Goal: Information Seeking & Learning: Learn about a topic

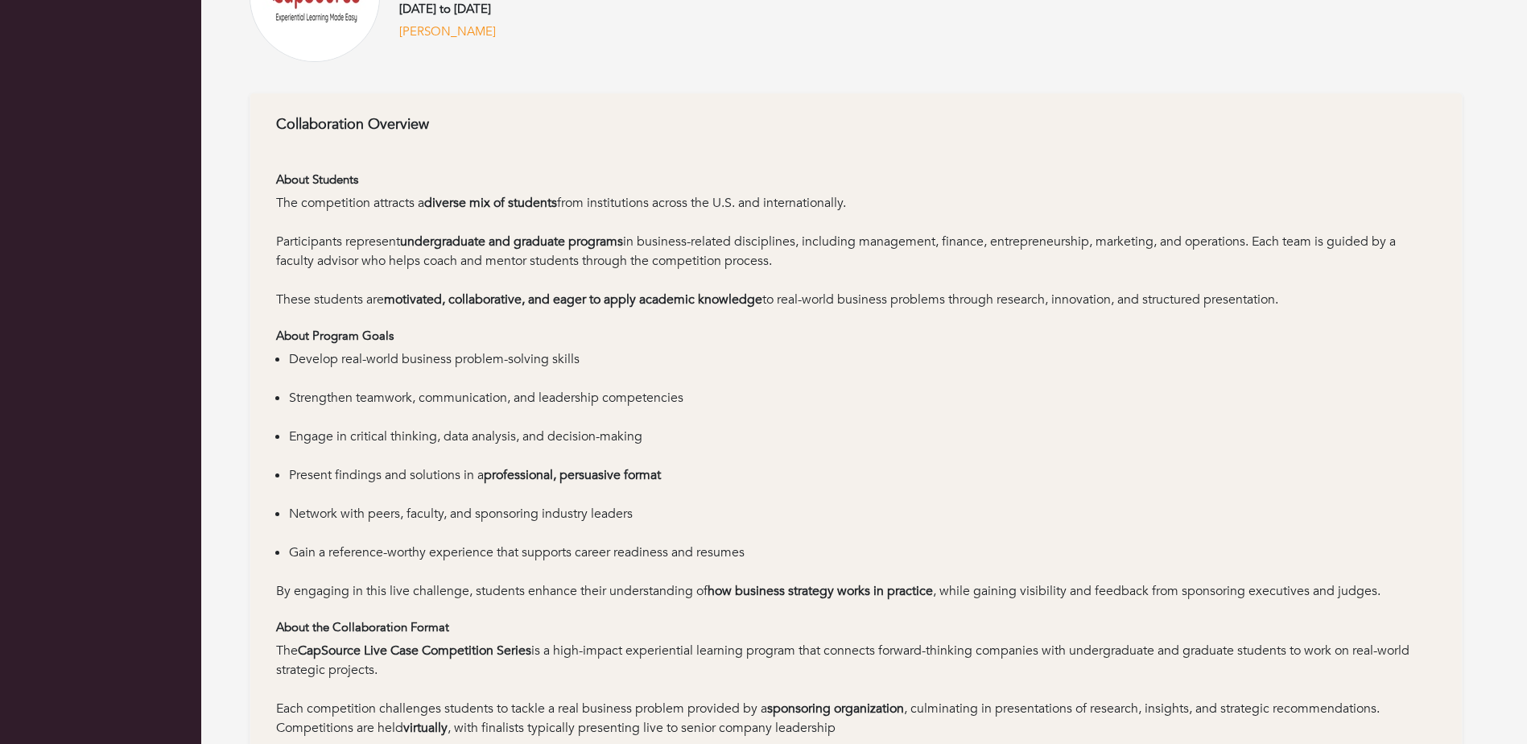
scroll to position [332, 0]
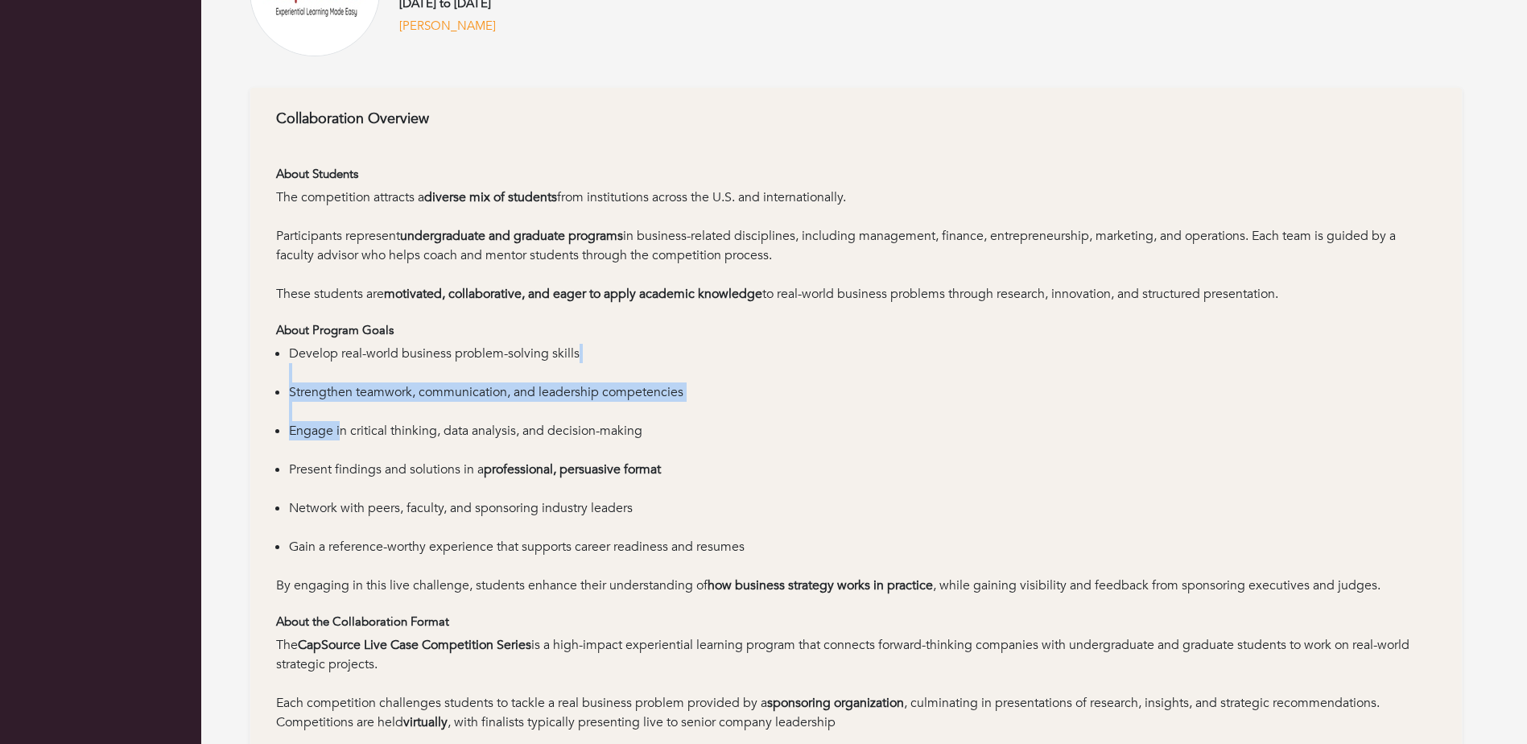
drag, startPoint x: 332, startPoint y: 377, endPoint x: 341, endPoint y: 421, distance: 45.3
click at [341, 421] on ul "Develop real-world business problem-solving skills Strengthen teamwork, communi…" at bounding box center [856, 460] width 1160 height 232
drag, startPoint x: 341, startPoint y: 421, endPoint x: 335, endPoint y: 485, distance: 64.7
click at [335, 485] on li "Present findings and solutions in a professional, persuasive format" at bounding box center [862, 479] width 1147 height 39
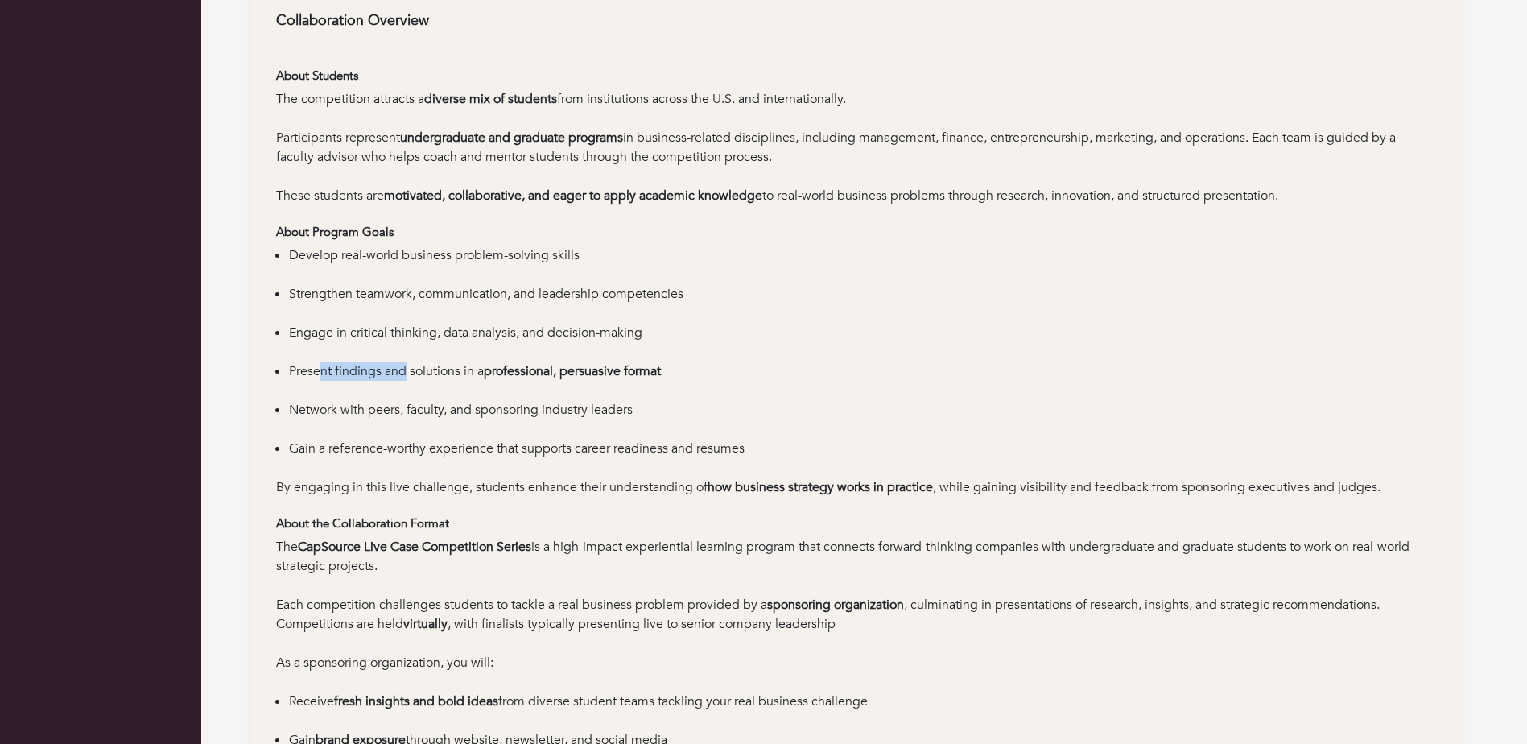
drag, startPoint x: 324, startPoint y: 373, endPoint x: 406, endPoint y: 374, distance: 82.1
click at [406, 374] on li "Present findings and solutions in a professional, persuasive format" at bounding box center [862, 380] width 1147 height 39
drag, startPoint x: 406, startPoint y: 374, endPoint x: 386, endPoint y: 473, distance: 101.0
click at [386, 473] on li "Gain a reference-worthy experience that supports career readiness and resumes" at bounding box center [862, 458] width 1147 height 39
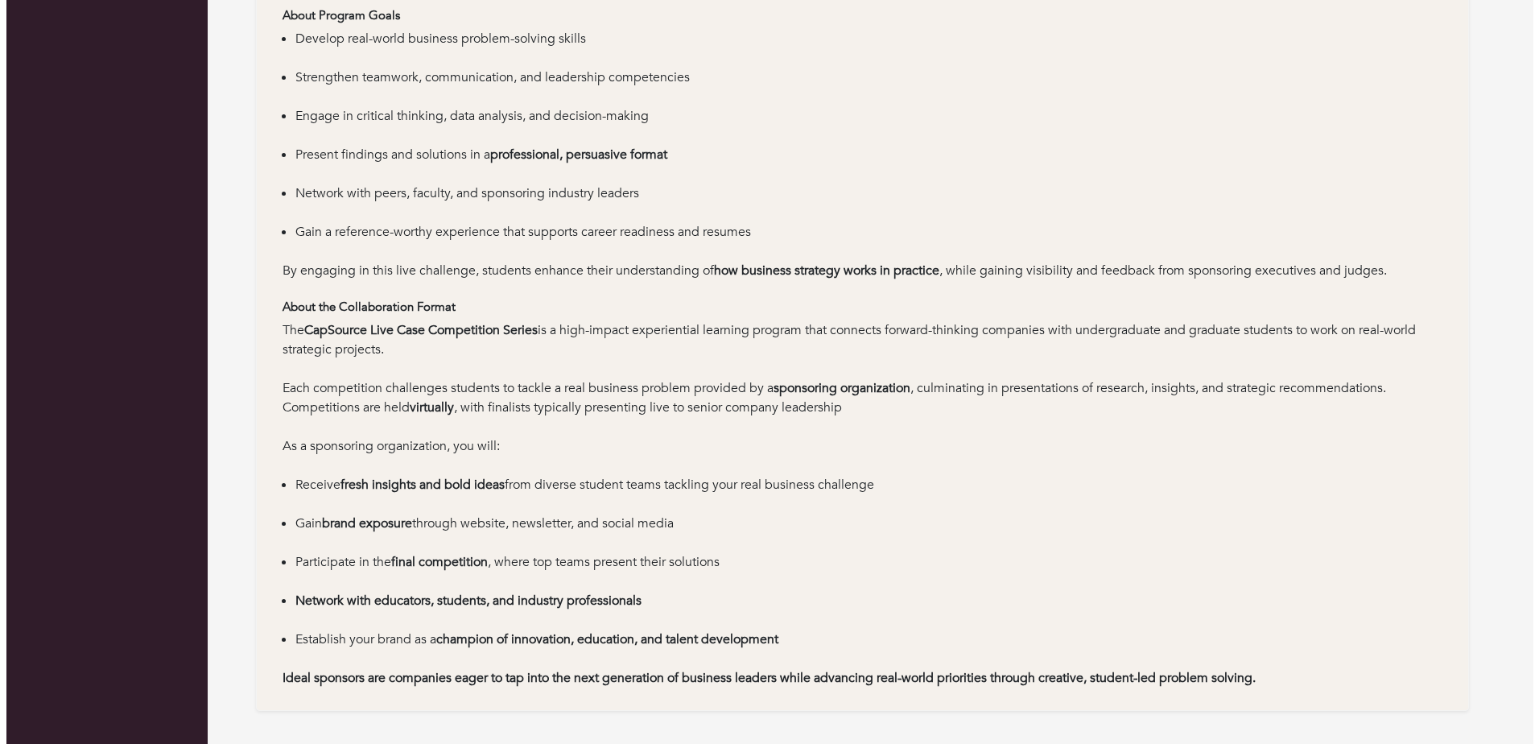
scroll to position [0, 0]
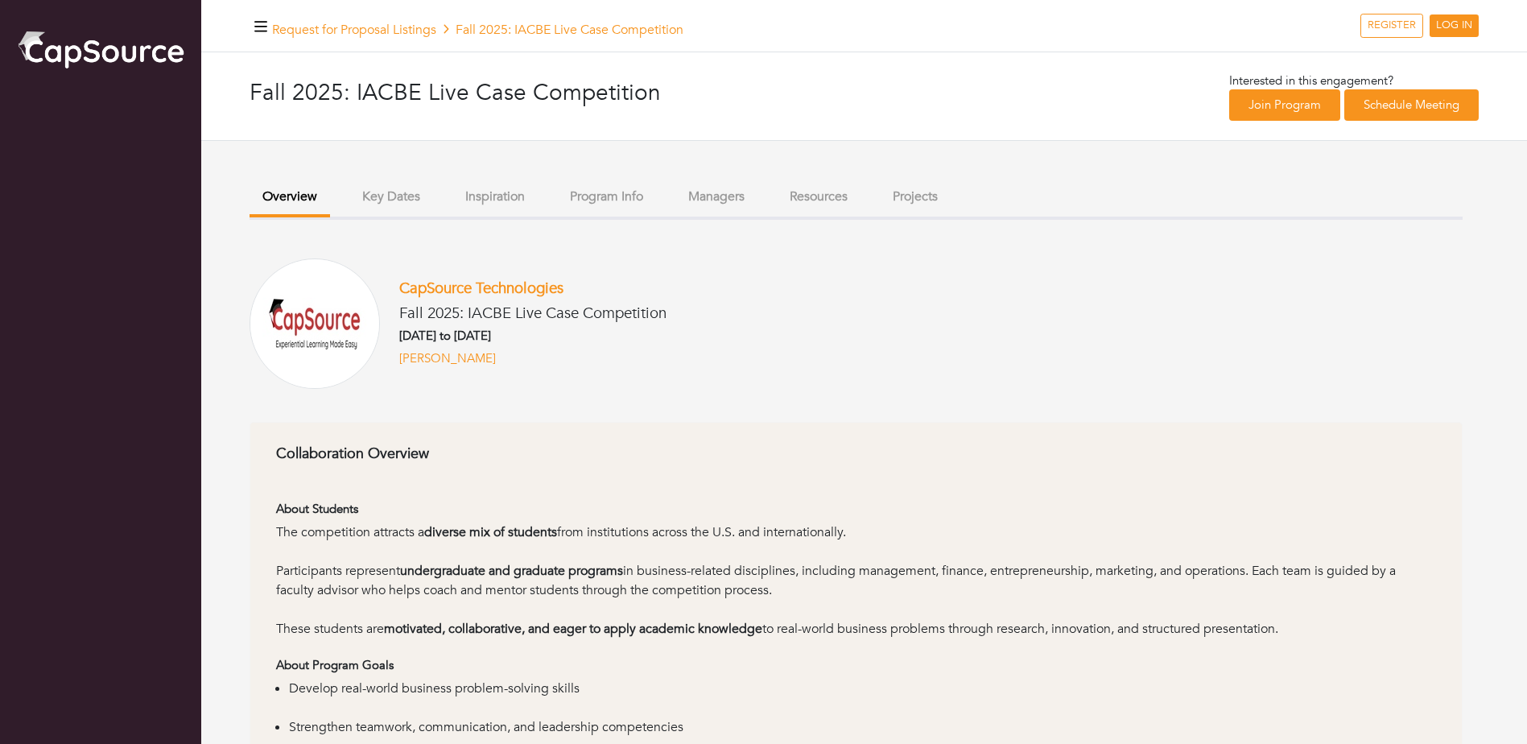
click at [392, 198] on button "Key Dates" at bounding box center [391, 197] width 84 height 35
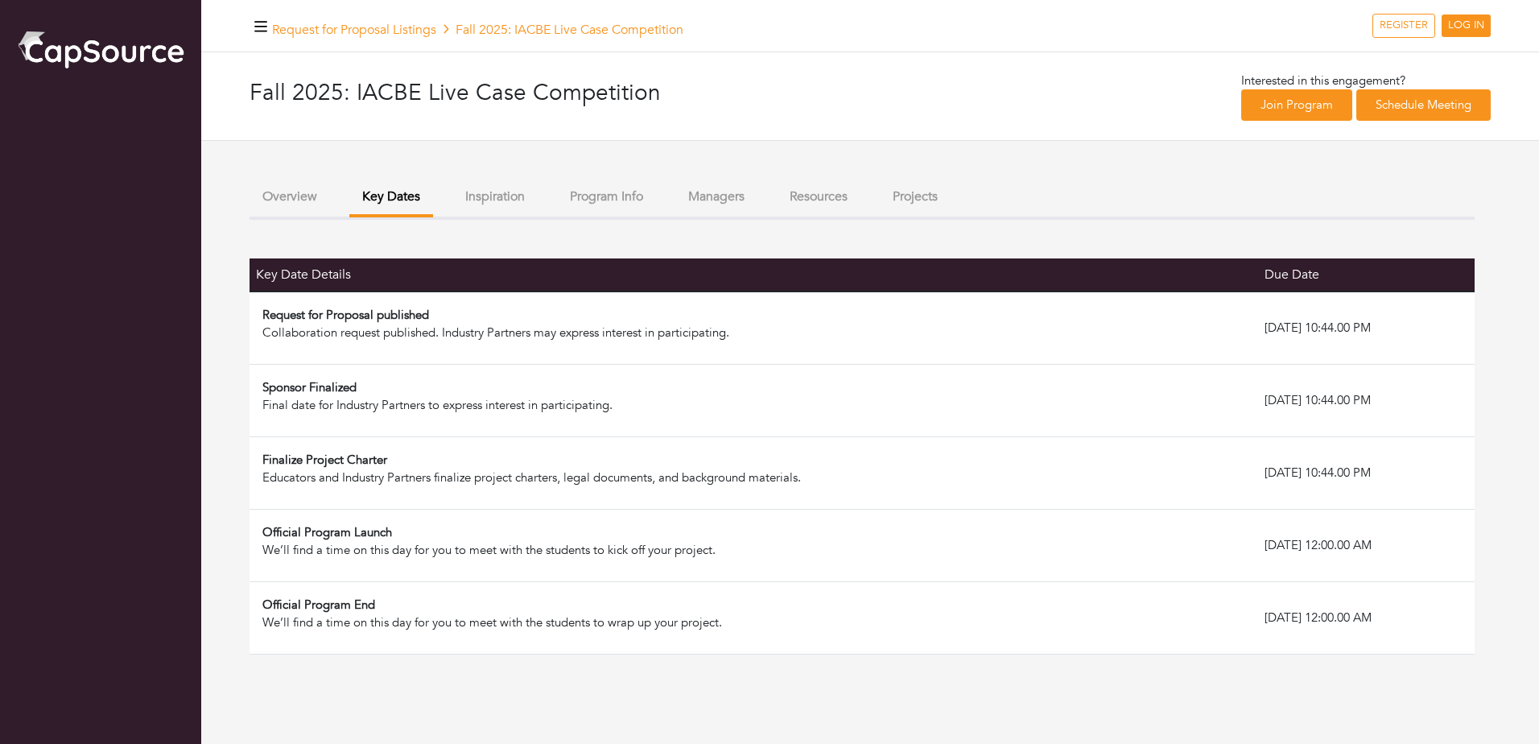
click at [634, 208] on button "Program Info" at bounding box center [606, 197] width 99 height 35
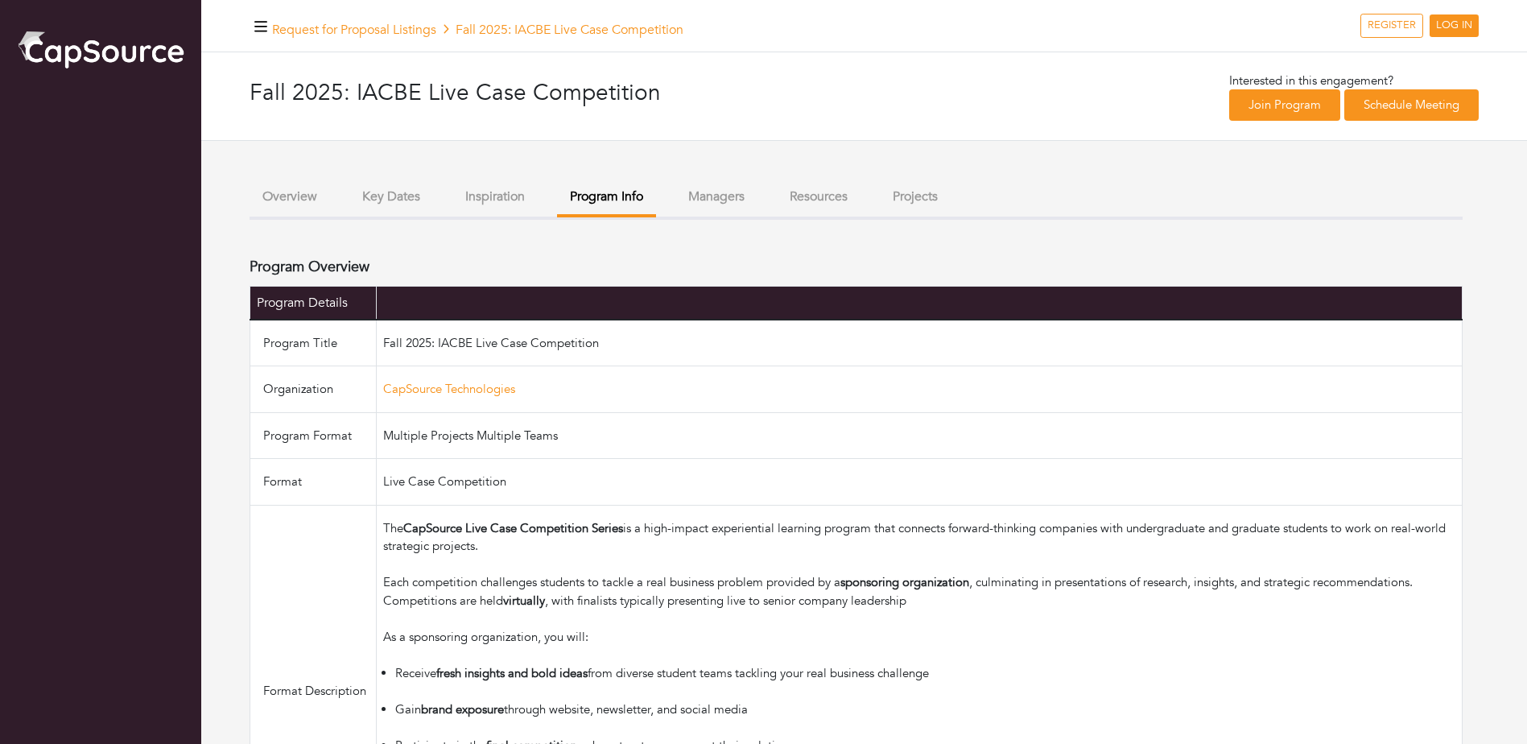
click at [820, 216] on li "Resources" at bounding box center [819, 198] width 84 height 37
click at [820, 191] on button "Resources" at bounding box center [819, 197] width 84 height 35
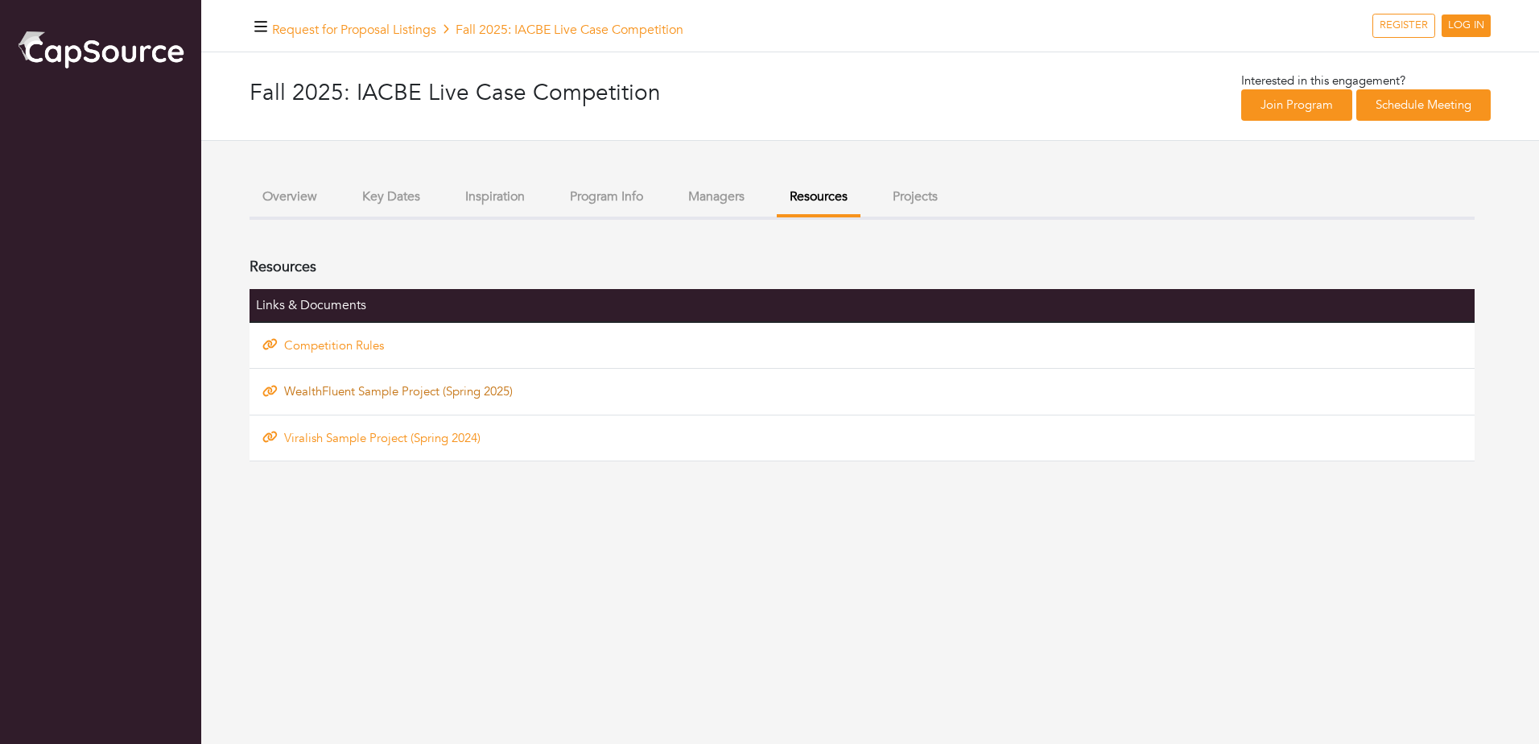
click at [364, 398] on link "WealthFluent Sample Project (Spring 2025)" at bounding box center [398, 391] width 229 height 16
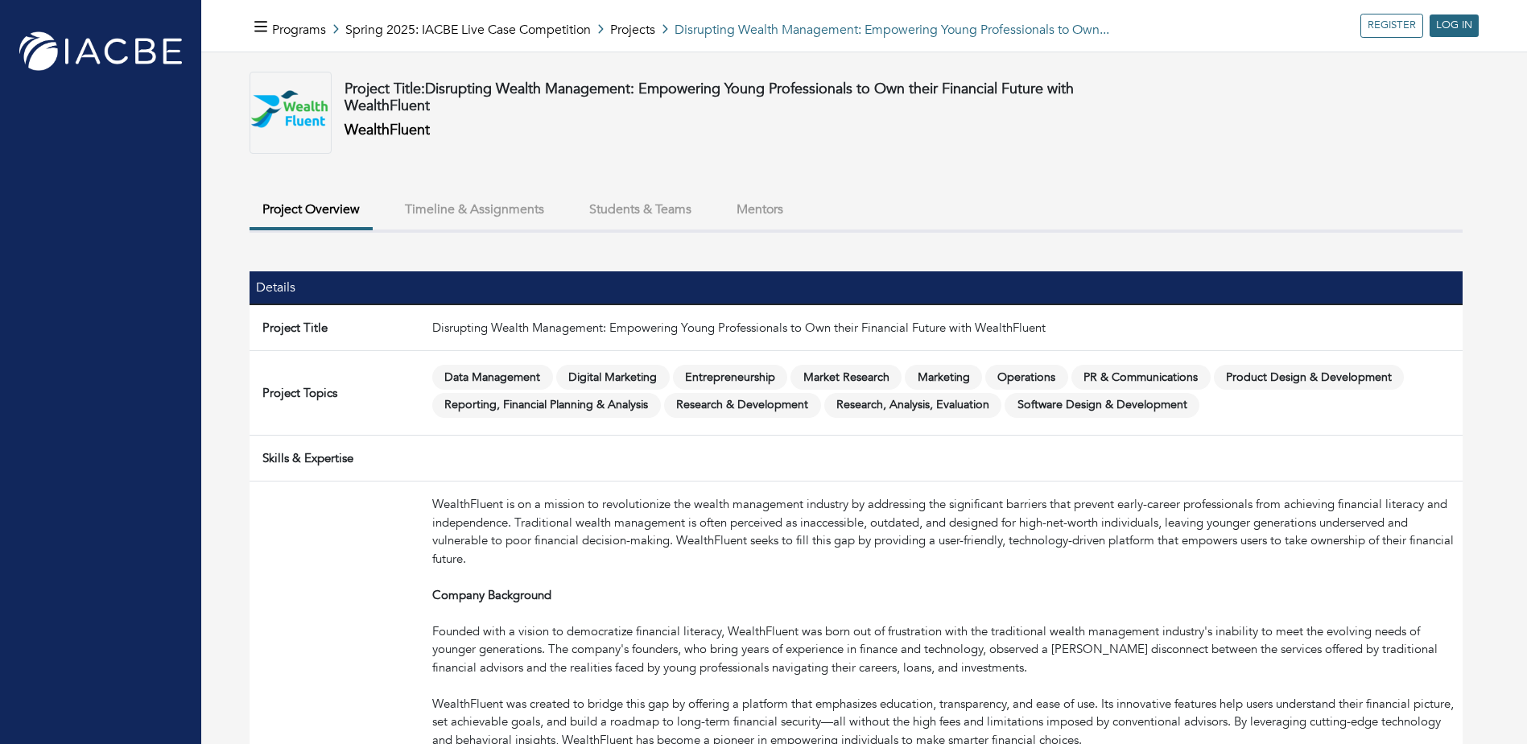
click at [532, 208] on button "Timeline & Assignments" at bounding box center [474, 209] width 165 height 35
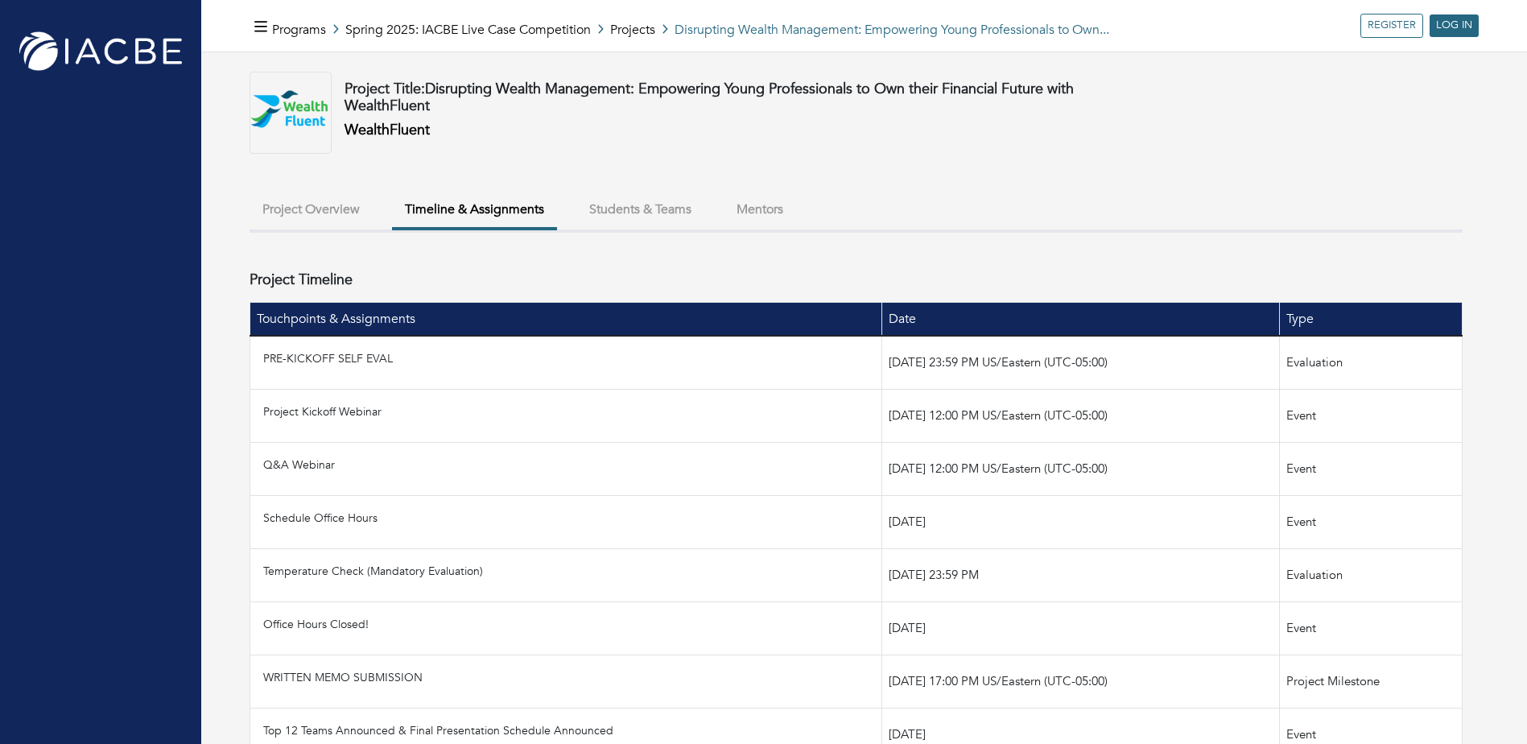
click at [616, 214] on button "Students & Teams" at bounding box center [640, 209] width 128 height 35
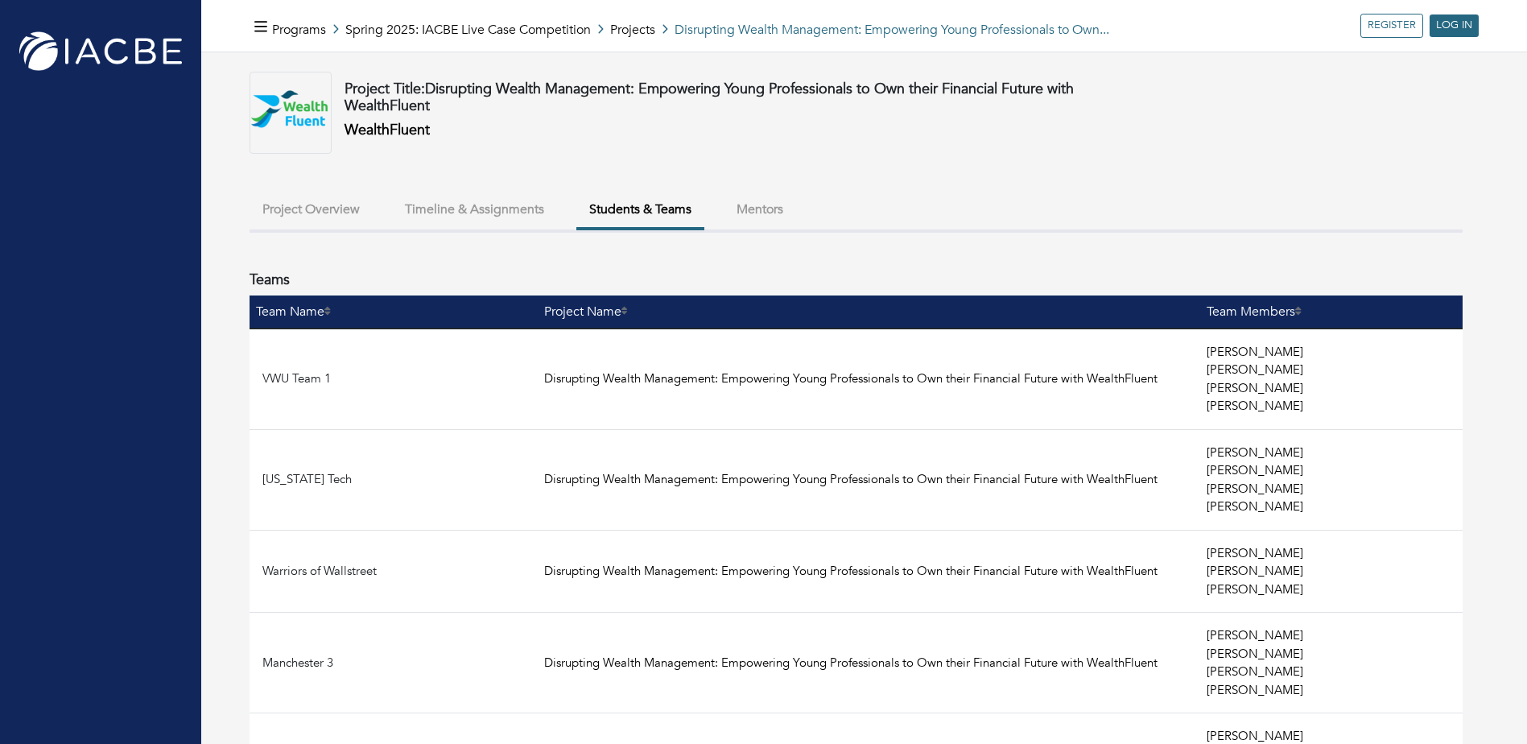
click at [510, 201] on button "Timeline & Assignments" at bounding box center [474, 209] width 165 height 35
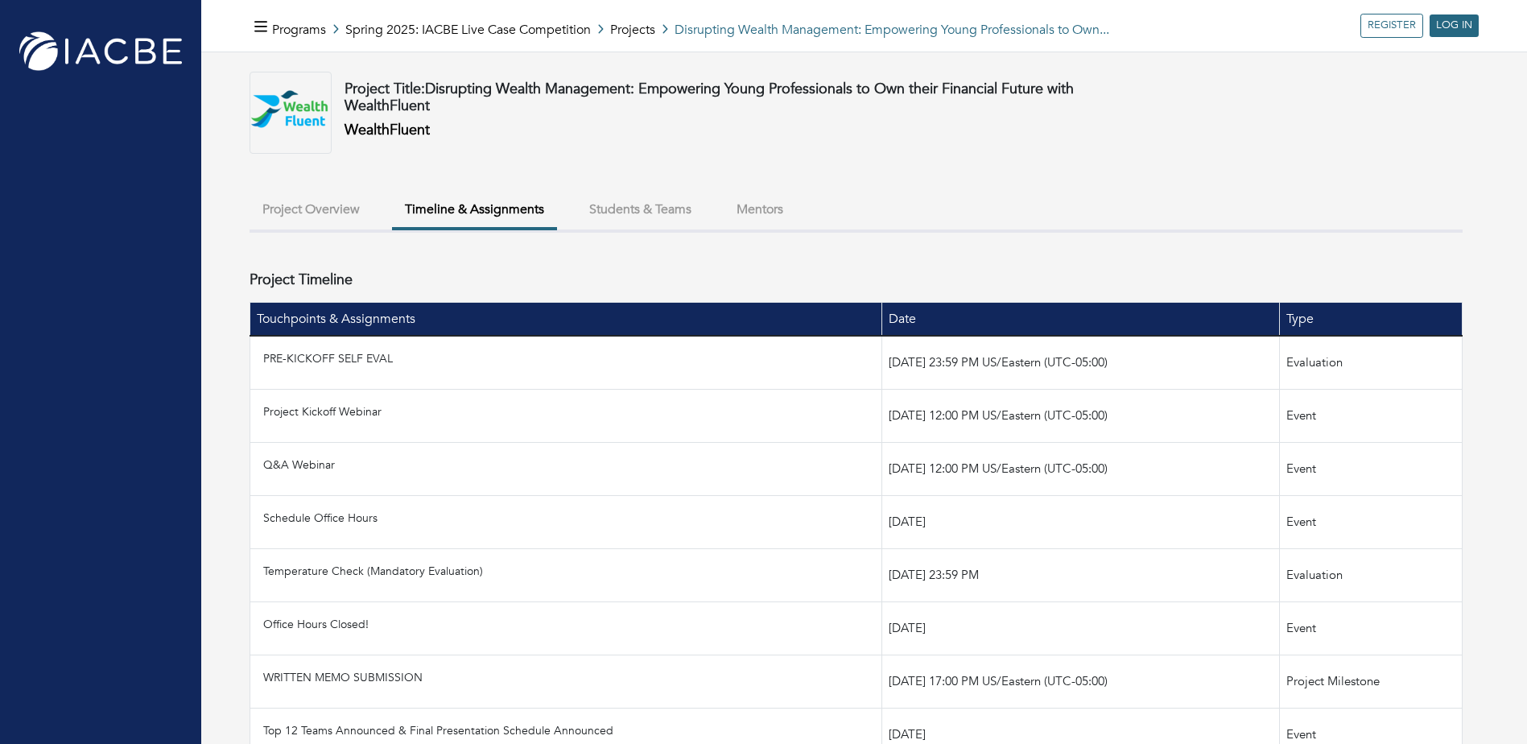
click at [761, 203] on button "Mentors" at bounding box center [760, 209] width 72 height 35
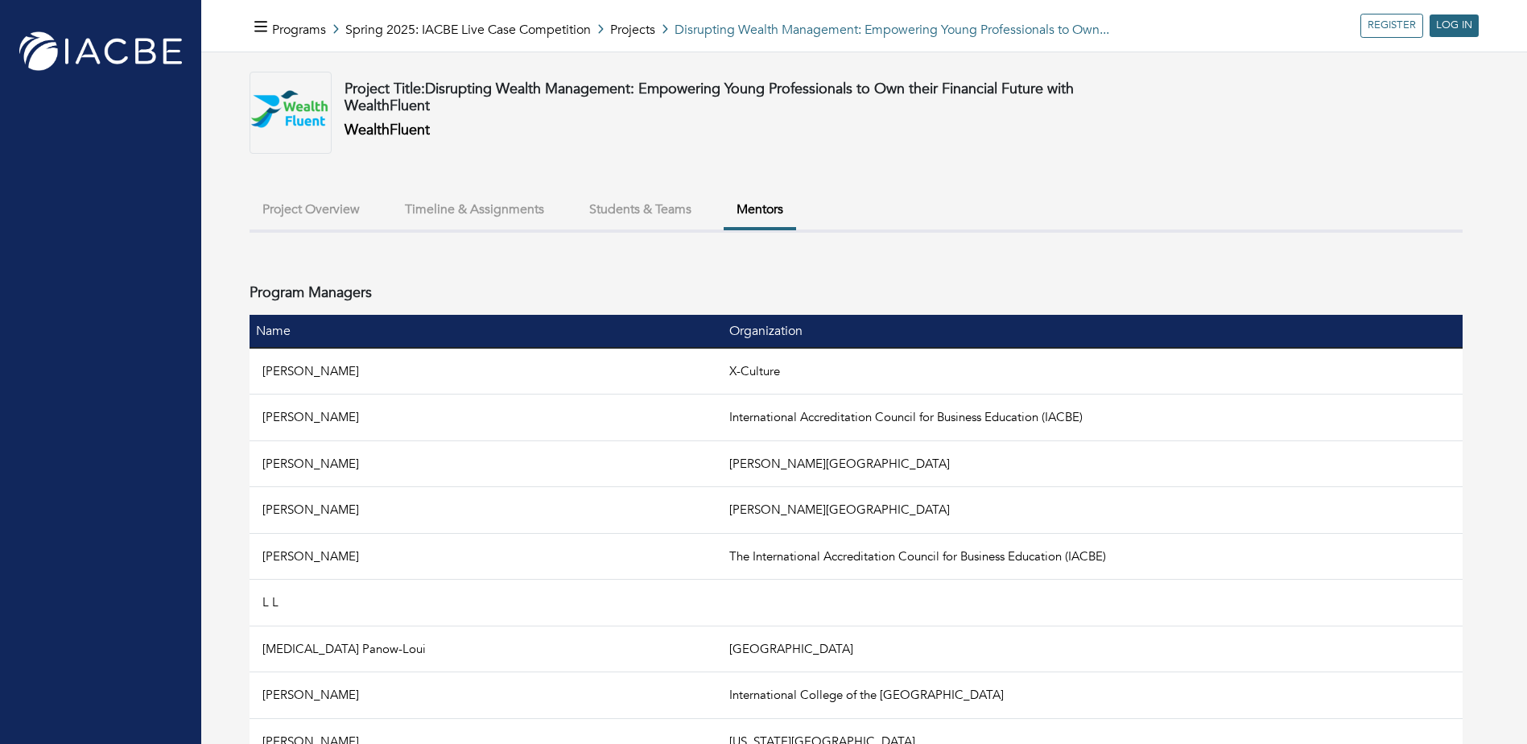
click at [527, 201] on button "Timeline & Assignments" at bounding box center [474, 209] width 165 height 35
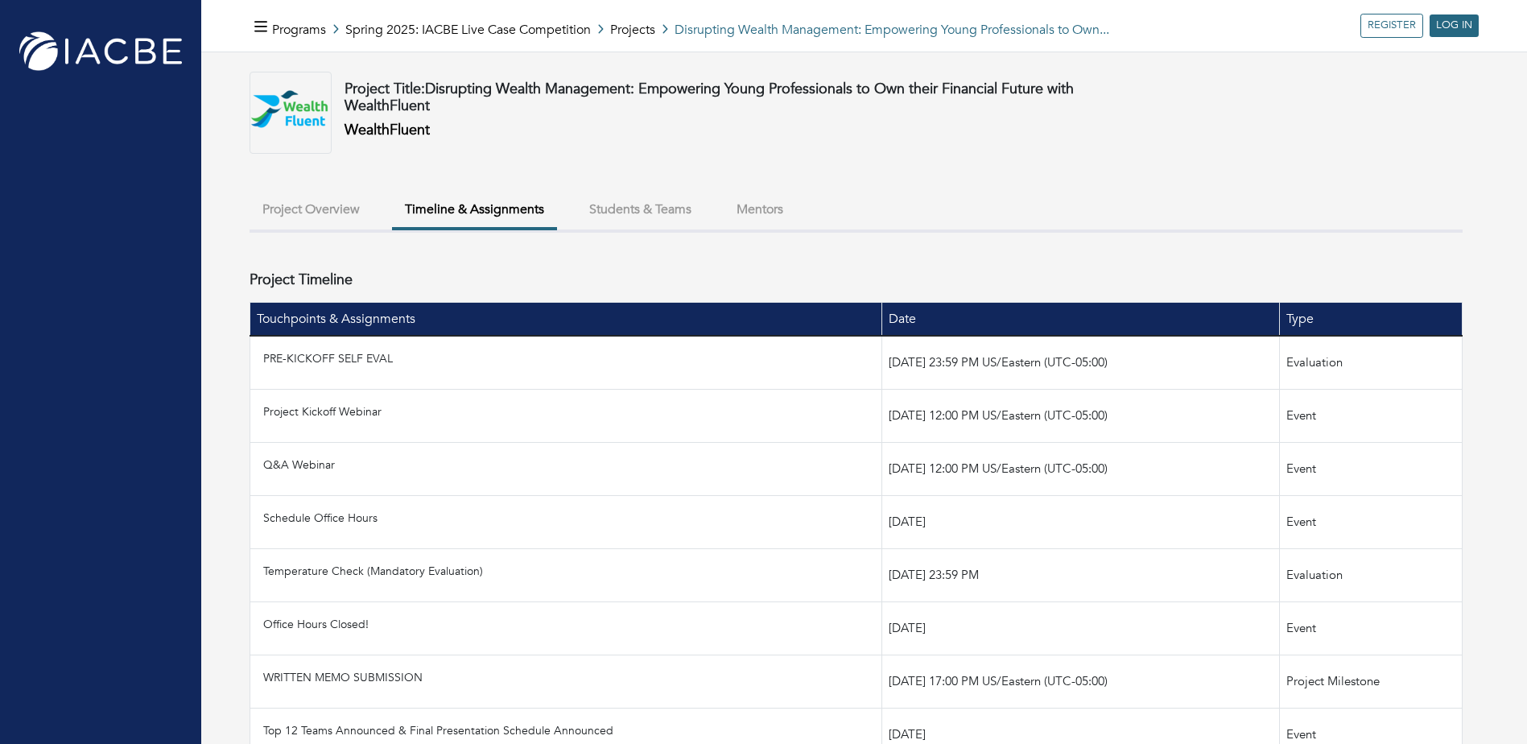
click at [336, 204] on button "Project Overview" at bounding box center [311, 209] width 123 height 35
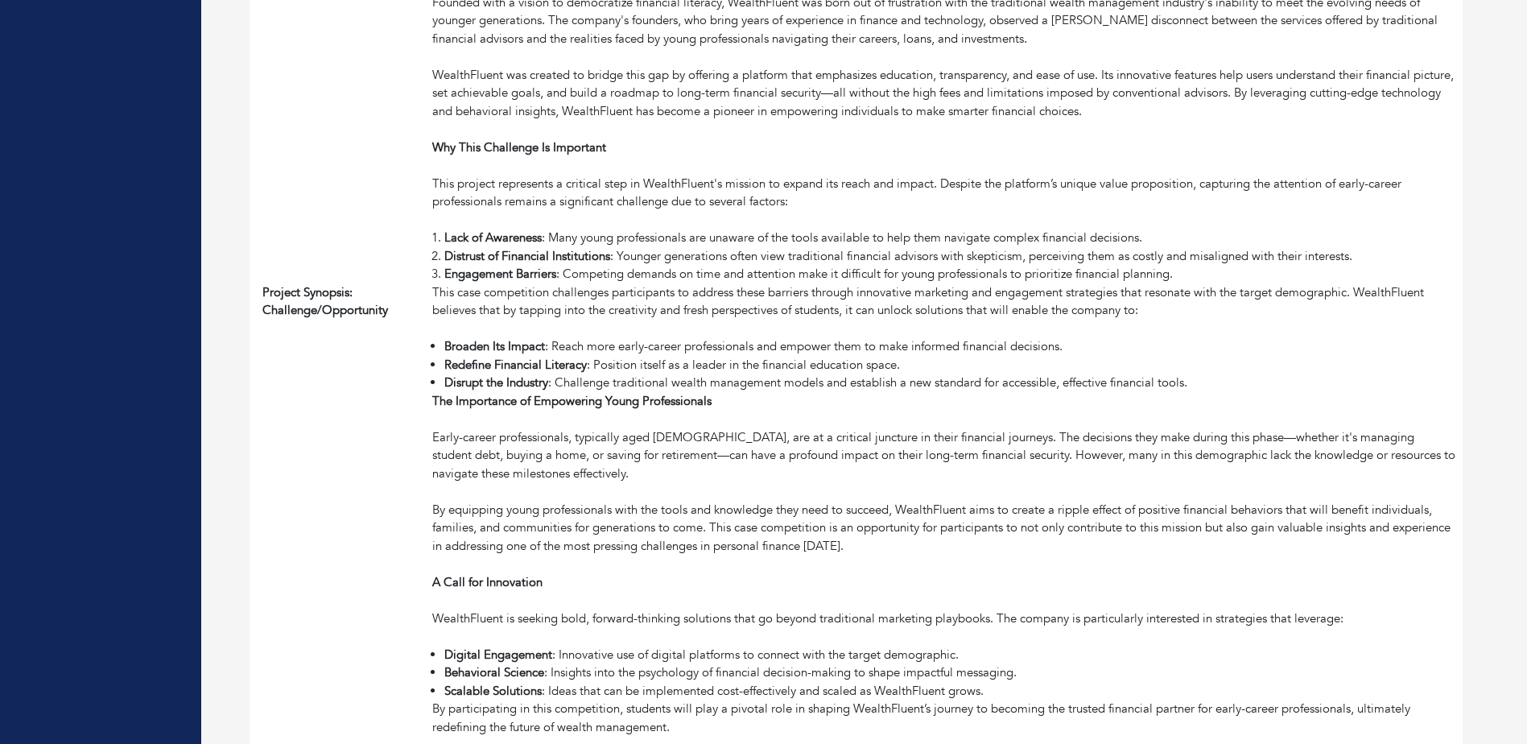
scroll to position [630, 0]
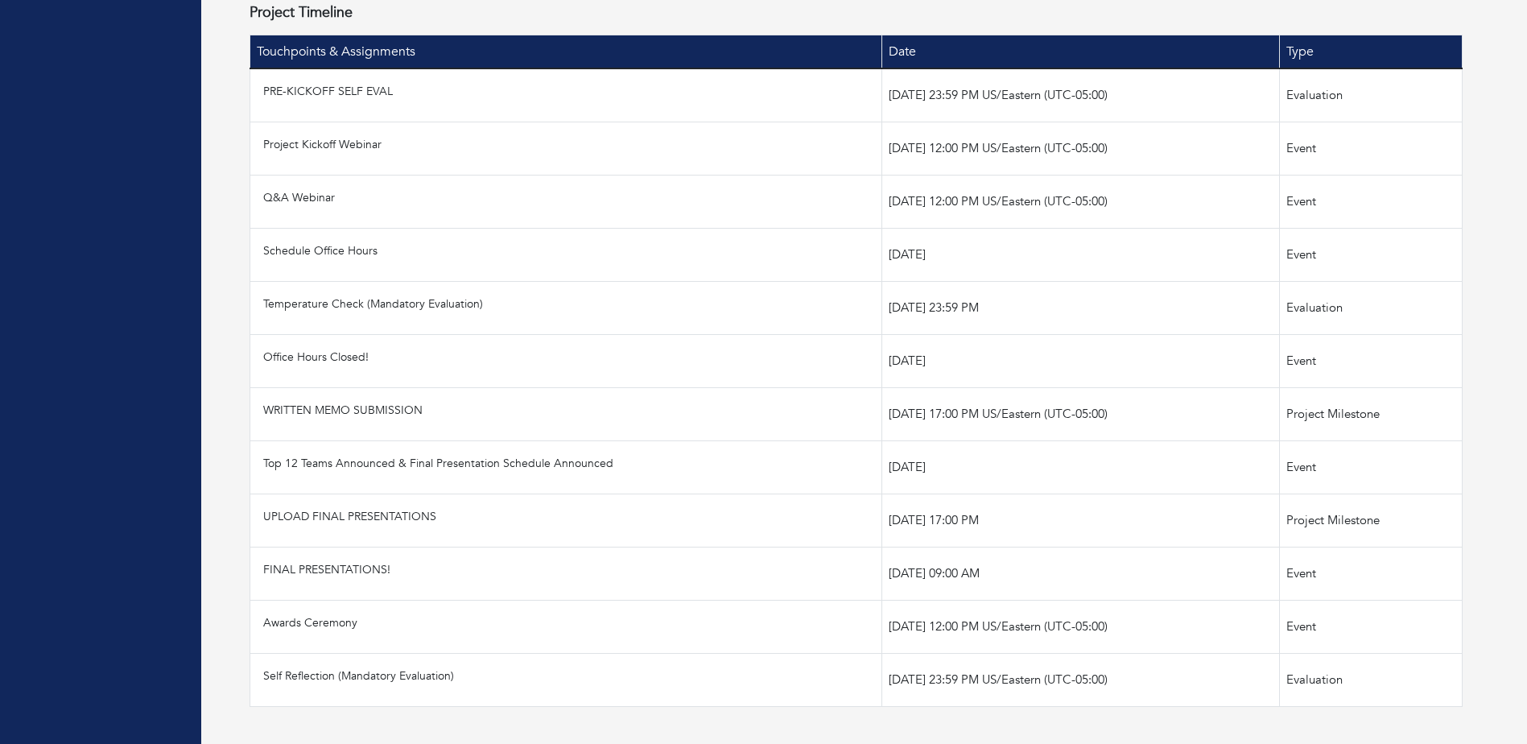
scroll to position [267, 0]
